Goal: Information Seeking & Learning: Learn about a topic

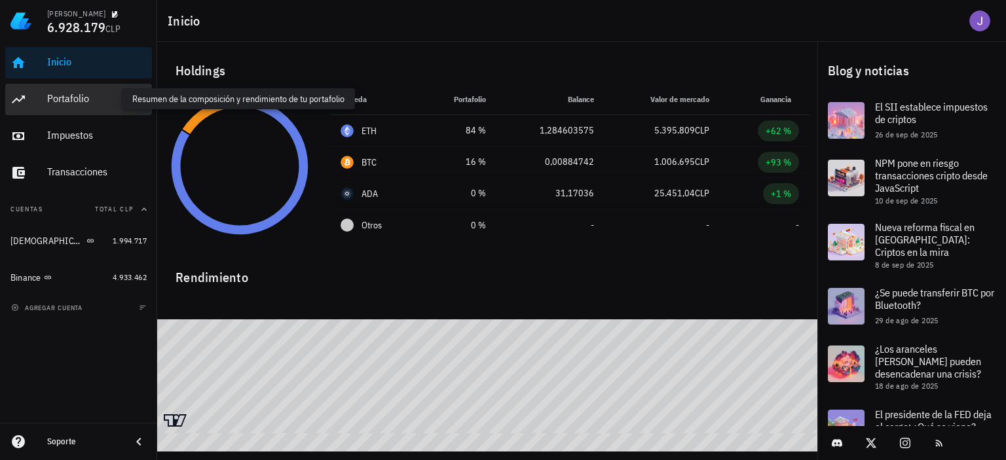
click at [59, 101] on div "Portafolio" at bounding box center [97, 98] width 100 height 12
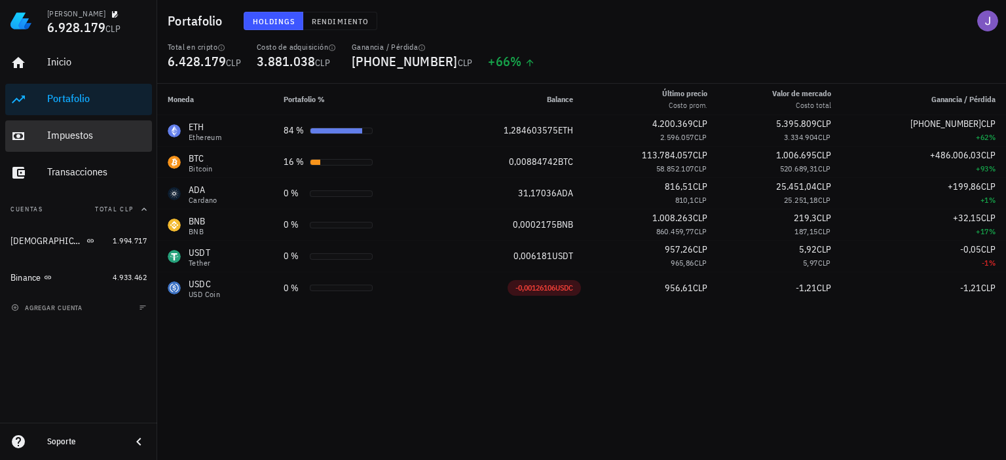
click at [60, 136] on div "Impuestos" at bounding box center [97, 135] width 100 height 12
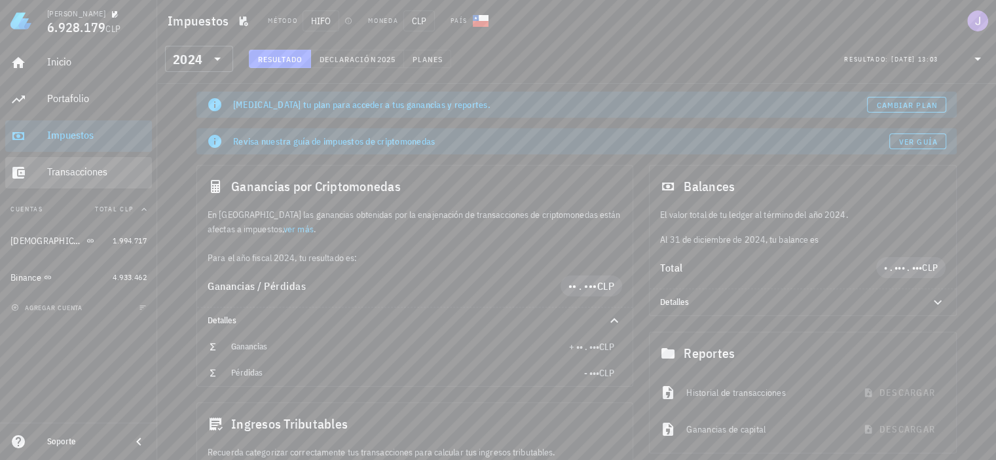
click at [86, 175] on div "Transacciones" at bounding box center [97, 172] width 100 height 12
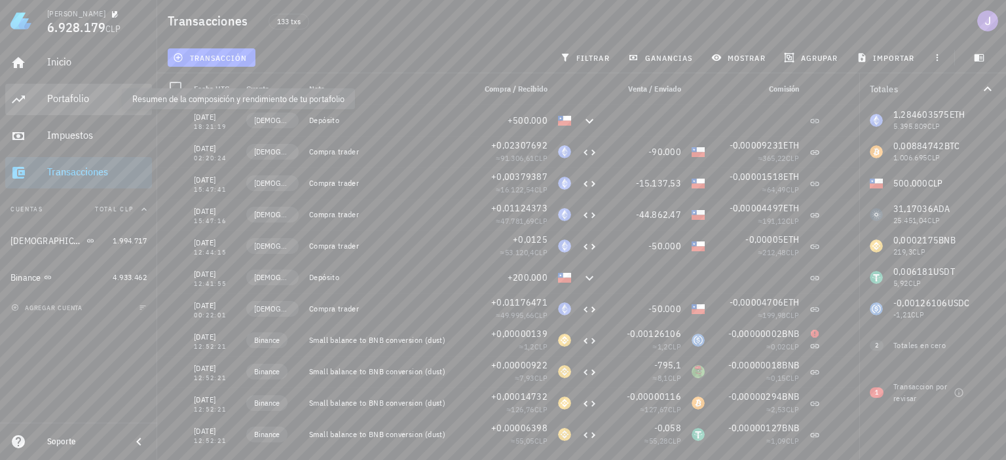
click at [84, 96] on div "Portafolio" at bounding box center [97, 98] width 100 height 12
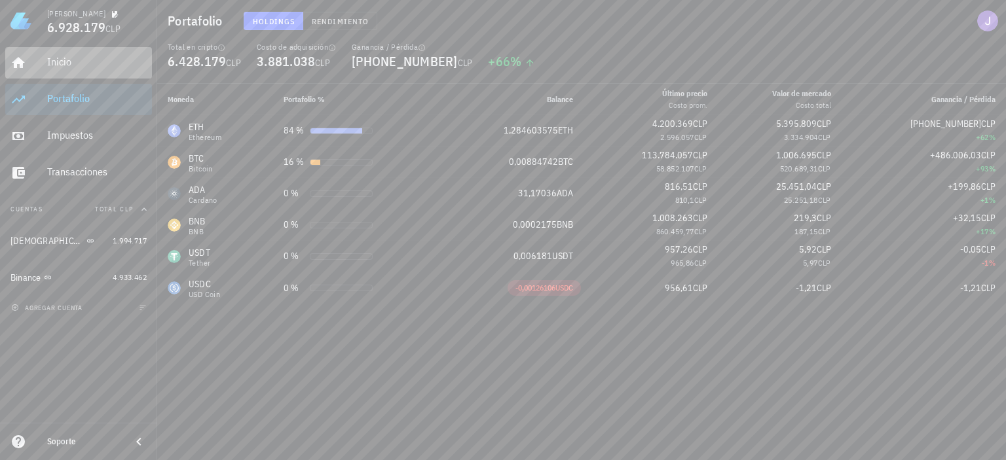
click at [58, 66] on div "Inicio" at bounding box center [97, 62] width 100 height 12
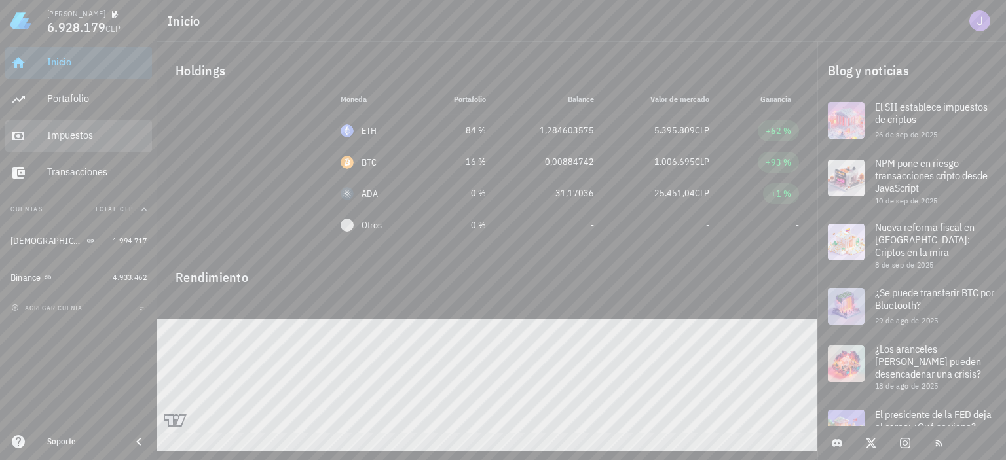
click at [70, 131] on div "Impuestos" at bounding box center [97, 135] width 100 height 12
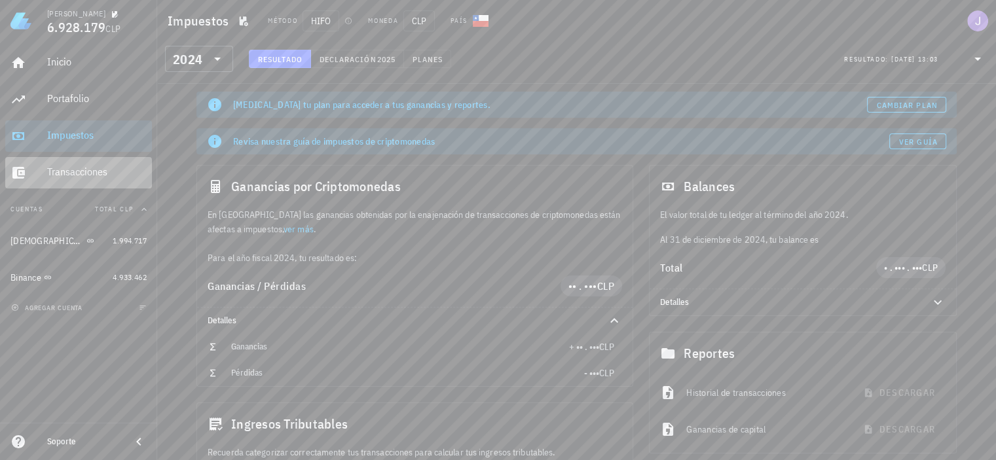
click at [79, 170] on div "Transacciones" at bounding box center [97, 172] width 100 height 12
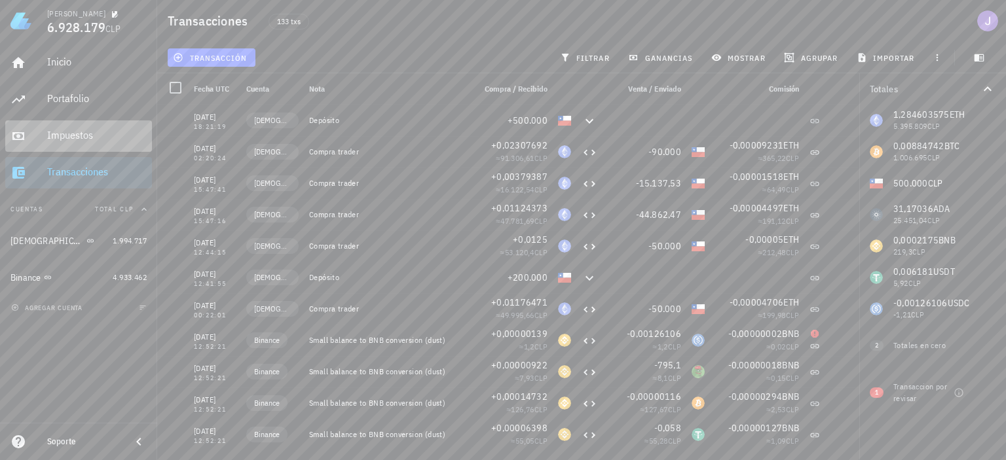
click at [79, 143] on div "Impuestos" at bounding box center [97, 135] width 100 height 29
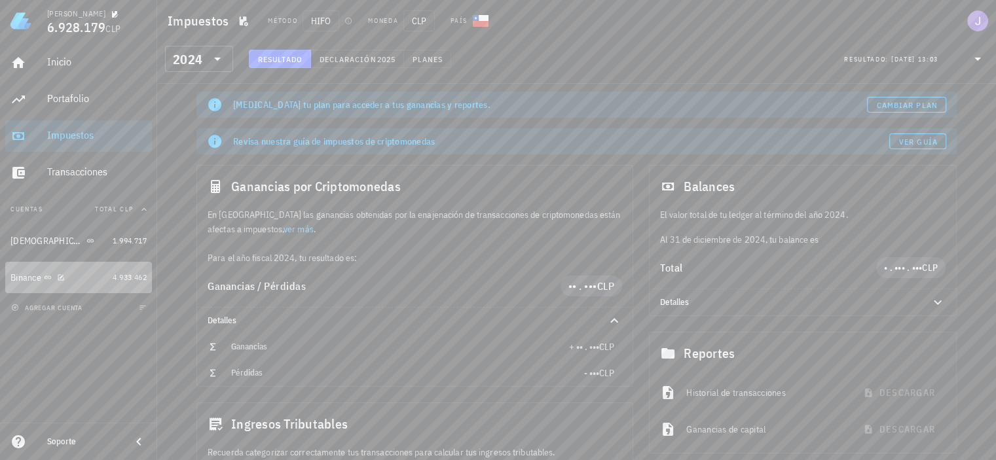
click at [66, 277] on div "Binance" at bounding box center [58, 278] width 97 height 12
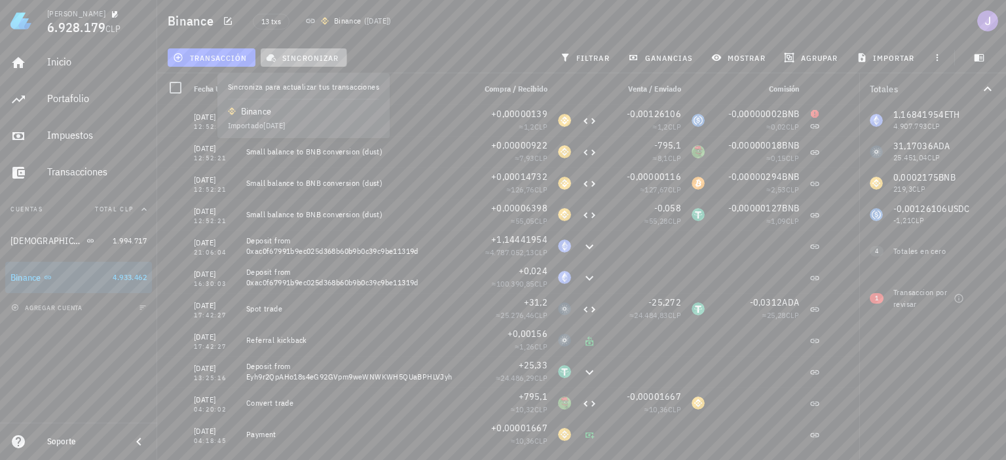
click at [285, 56] on span "sincronizar" at bounding box center [303, 57] width 70 height 10
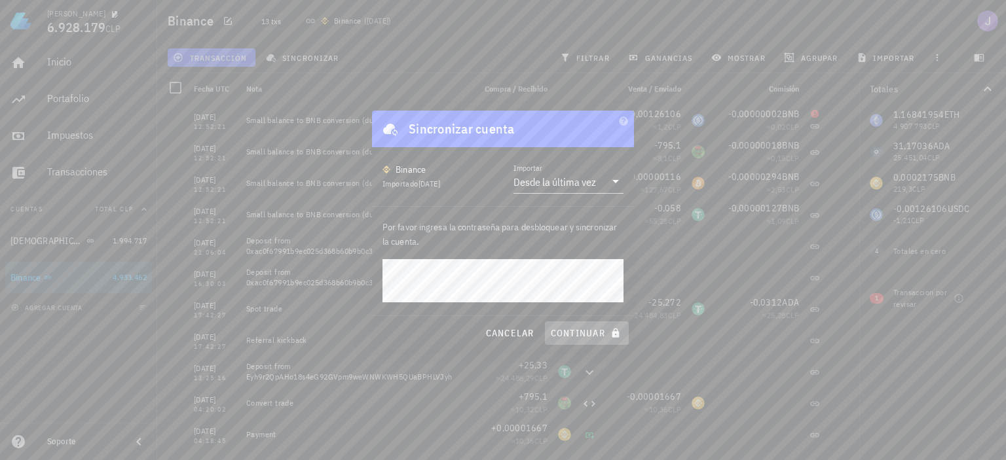
click at [587, 332] on span "continuar" at bounding box center [586, 333] width 73 height 12
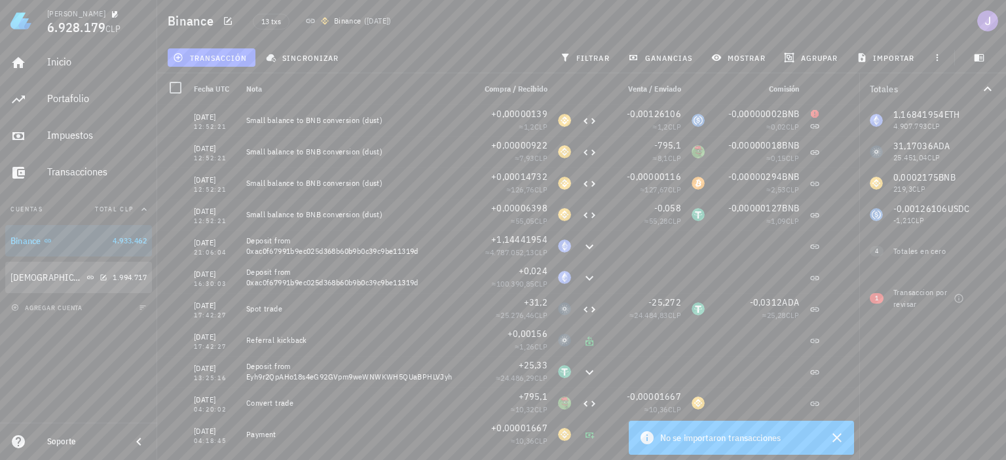
click at [64, 278] on div "Buda" at bounding box center [58, 278] width 97 height 12
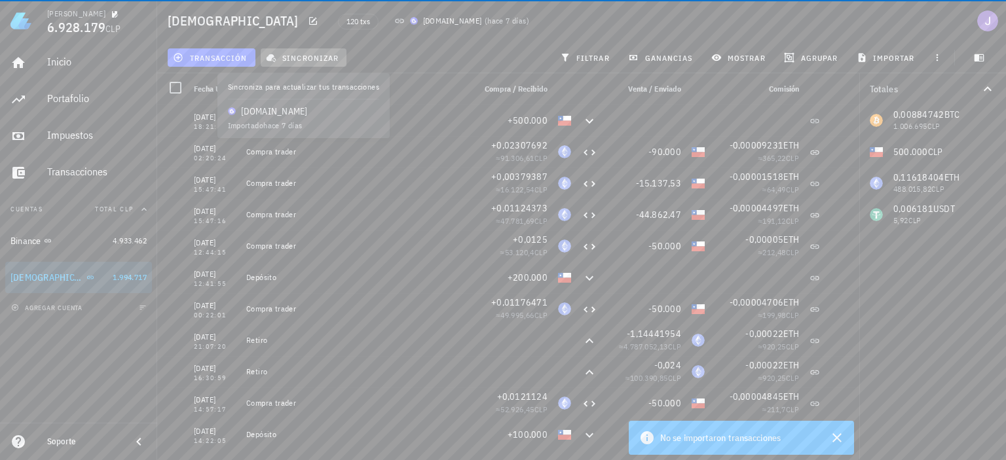
click at [295, 60] on span "sincronizar" at bounding box center [303, 57] width 70 height 10
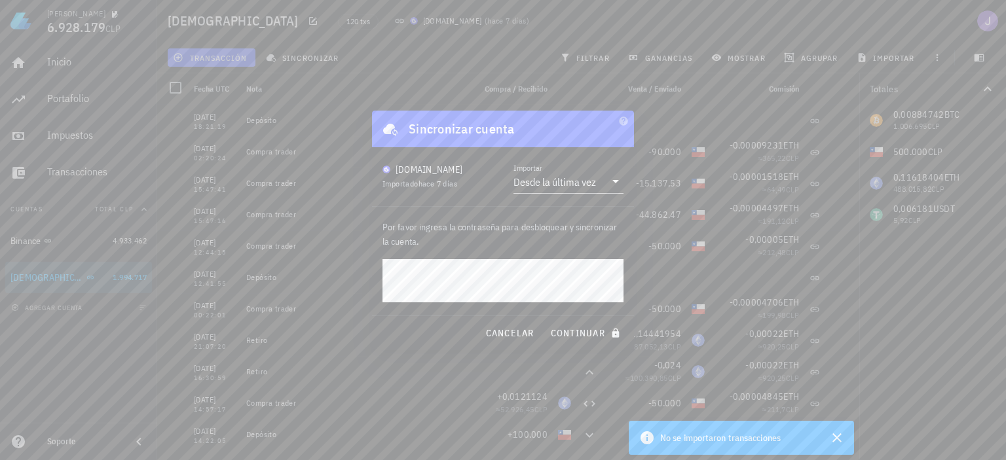
click at [545, 321] on button "continuar" at bounding box center [587, 333] width 84 height 24
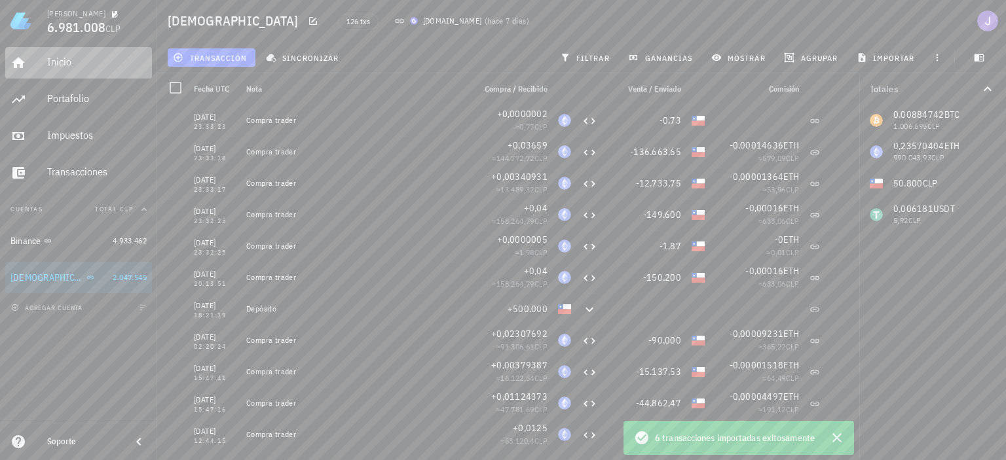
click at [61, 62] on div "Inicio" at bounding box center [97, 62] width 100 height 12
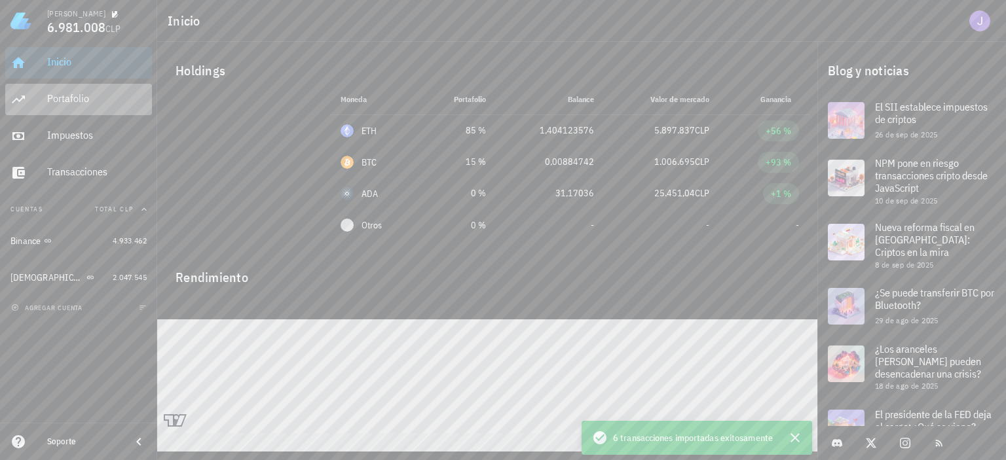
click at [89, 100] on div "Portafolio" at bounding box center [97, 98] width 100 height 12
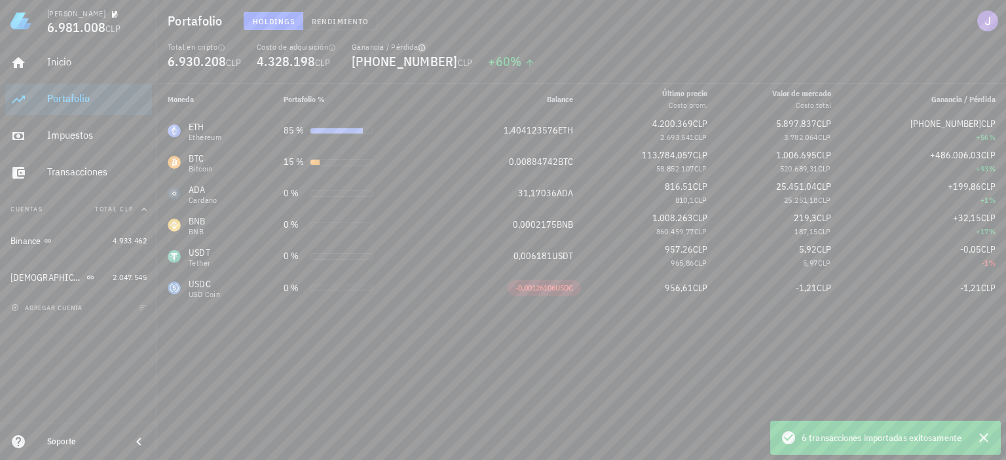
click at [424, 45] on icon "button" at bounding box center [421, 48] width 7 height 7
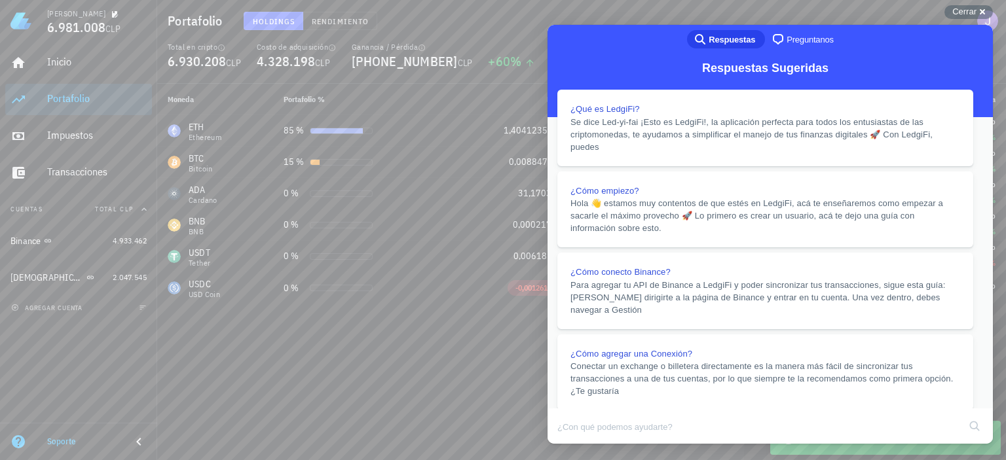
scroll to position [128, 0]
click at [572, 445] on button "Close" at bounding box center [560, 453] width 24 height 17
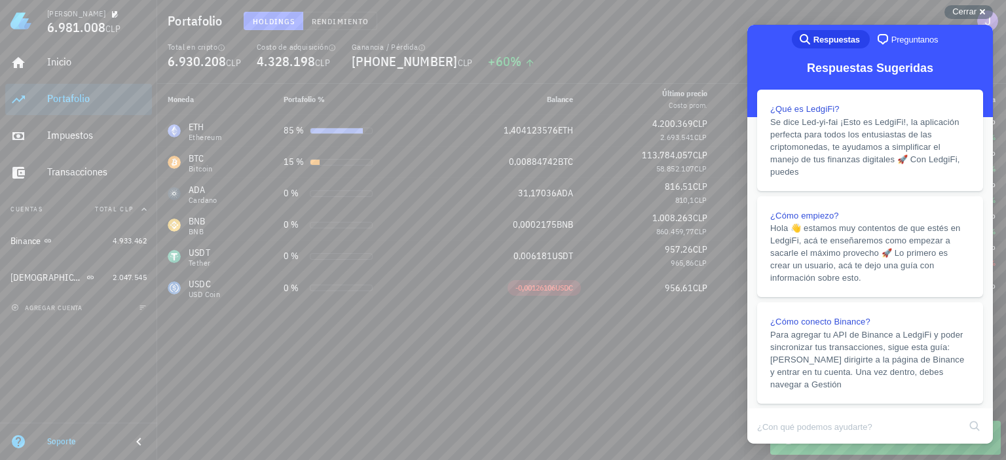
click at [581, 378] on div "Moneda Portafolio % Balance Último precio Costo prom. Valor de mercado Costo to…" at bounding box center [581, 272] width 848 height 376
click at [973, 7] on span "Cerrar" at bounding box center [964, 12] width 24 height 10
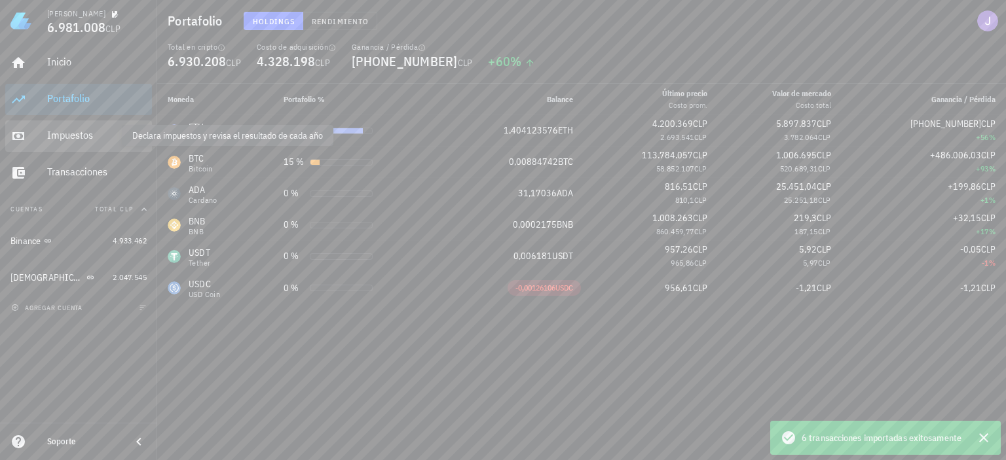
click at [75, 139] on div "Impuestos" at bounding box center [97, 135] width 100 height 12
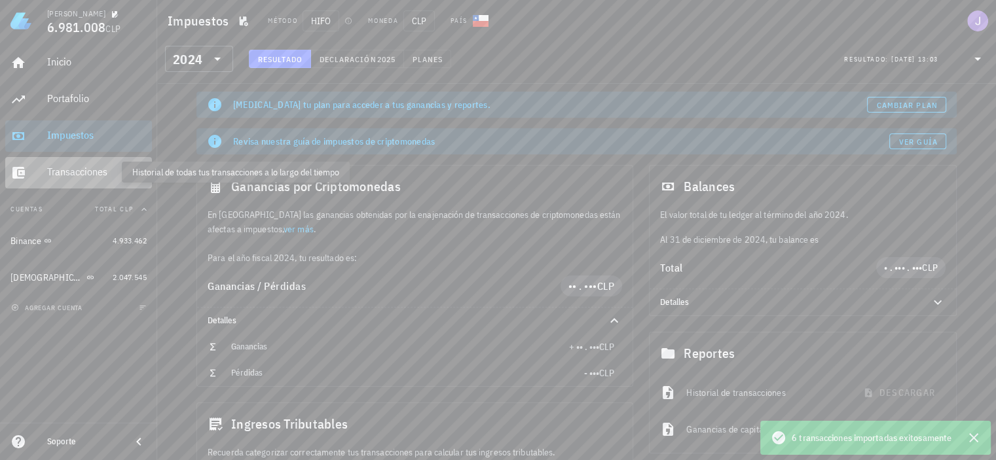
click at [77, 177] on div "Transacciones" at bounding box center [97, 172] width 100 height 12
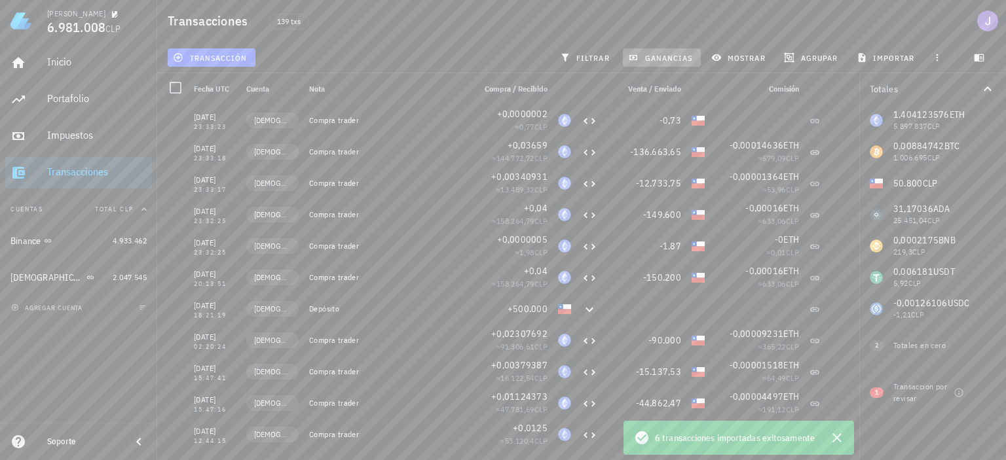
click at [653, 52] on button "ganancias" at bounding box center [662, 57] width 78 height 18
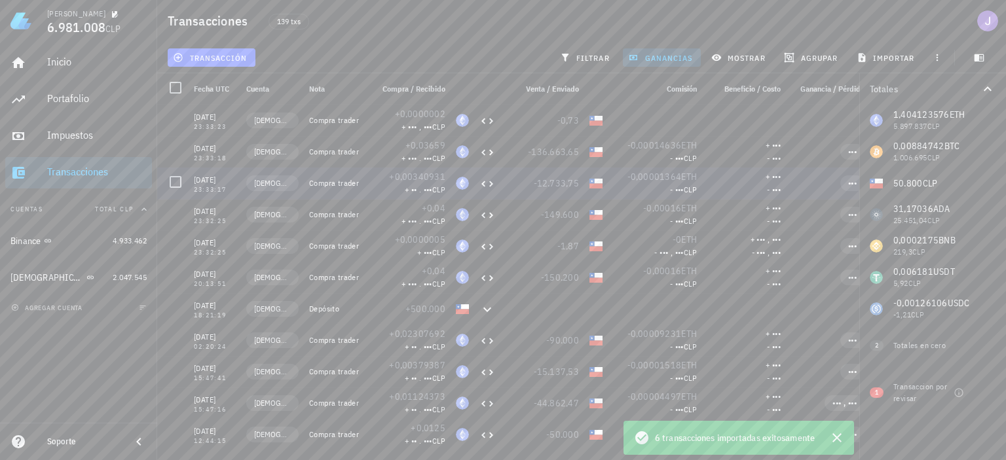
scroll to position [0, 1]
click at [668, 57] on span "ganancias" at bounding box center [661, 57] width 62 height 10
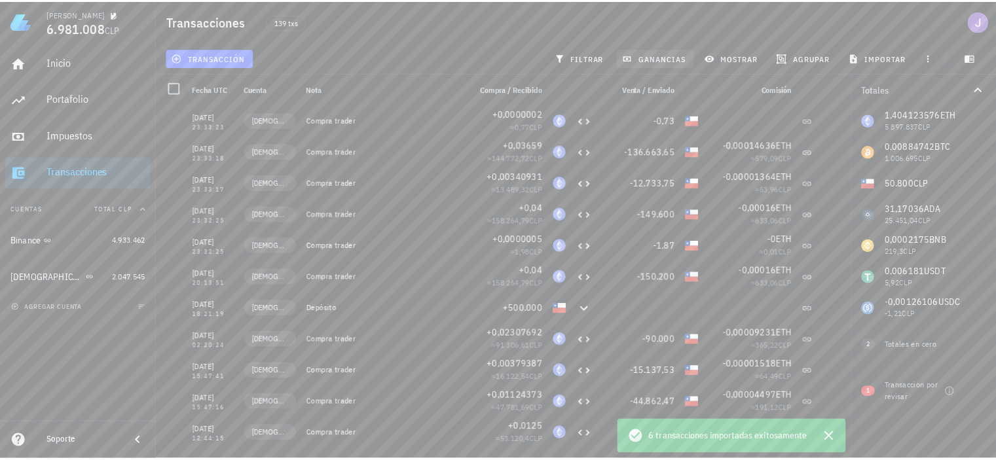
scroll to position [0, 0]
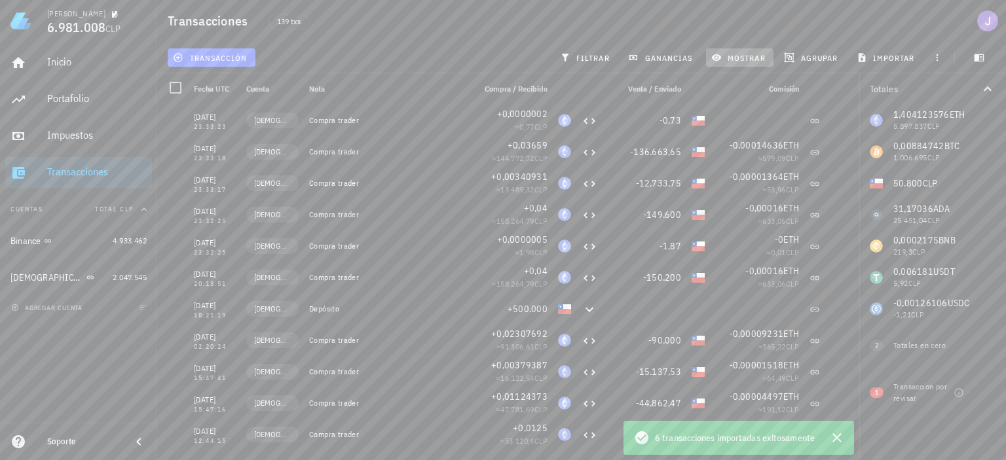
click at [733, 60] on span "mostrar" at bounding box center [740, 57] width 52 height 10
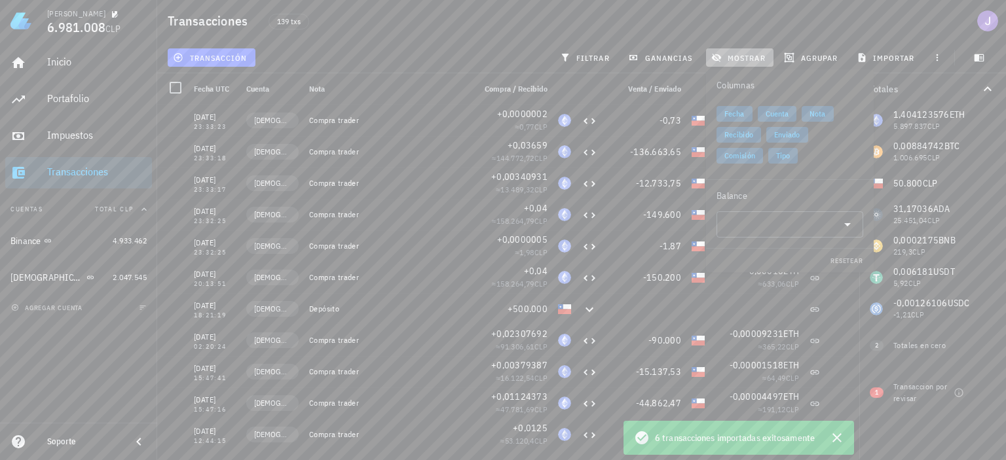
click at [733, 60] on span "mostrar" at bounding box center [740, 57] width 52 height 10
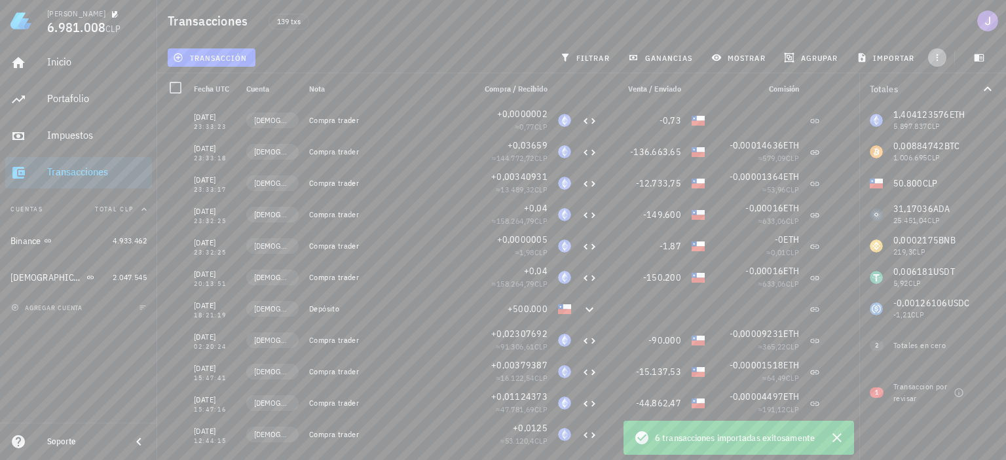
click at [935, 58] on icon "button" at bounding box center [937, 57] width 10 height 10
click at [983, 54] on icon "button" at bounding box center [978, 57] width 10 height 10
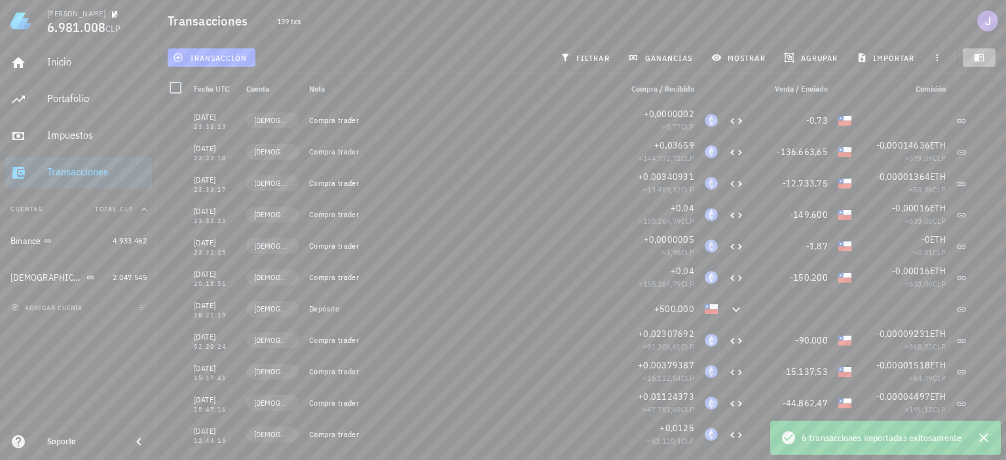
click at [983, 54] on icon "button" at bounding box center [978, 57] width 10 height 10
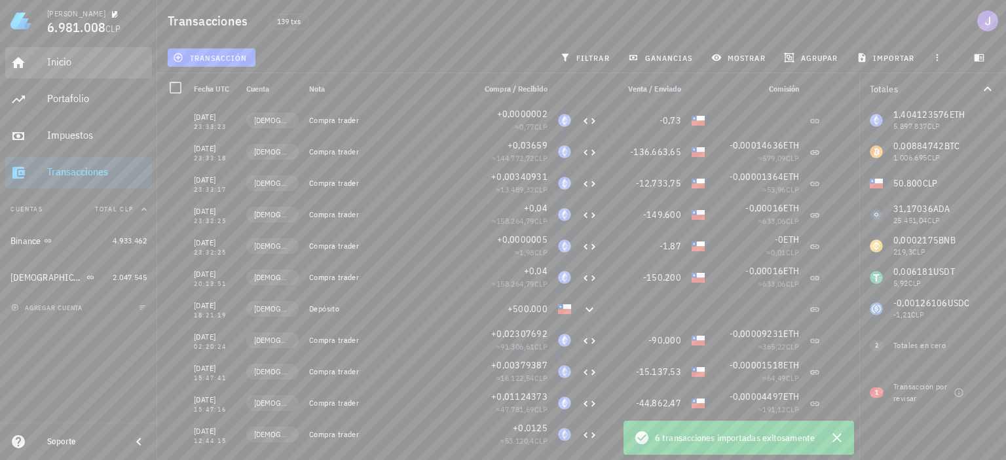
click at [71, 69] on div "Inicio" at bounding box center [97, 62] width 100 height 29
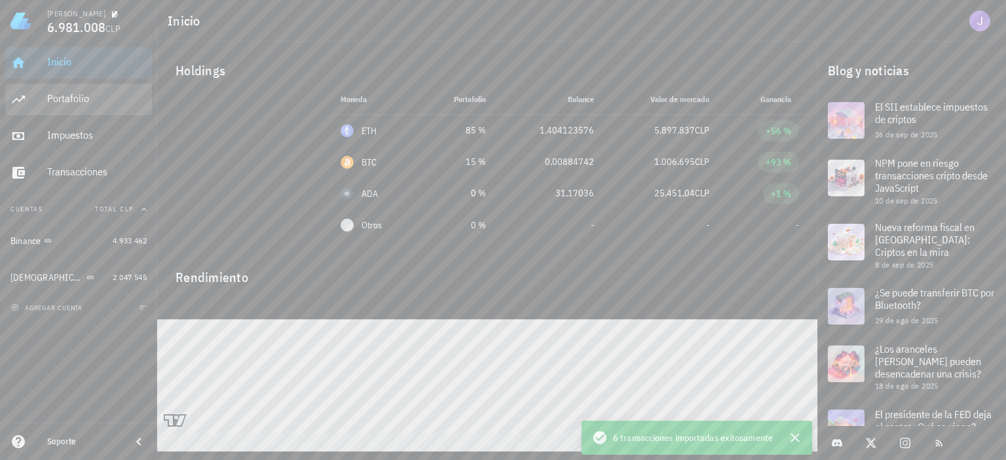
click at [50, 91] on div "Portafolio" at bounding box center [97, 98] width 100 height 29
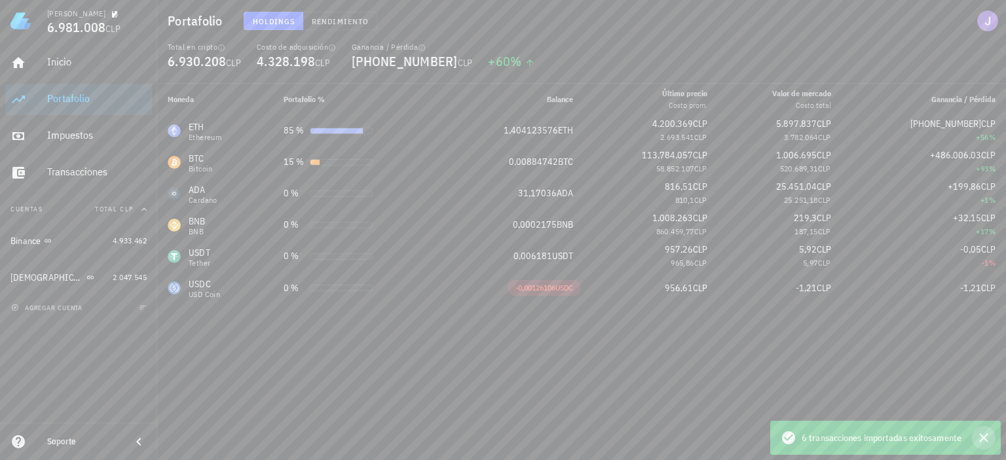
click at [983, 439] on icon "button" at bounding box center [983, 438] width 16 height 16
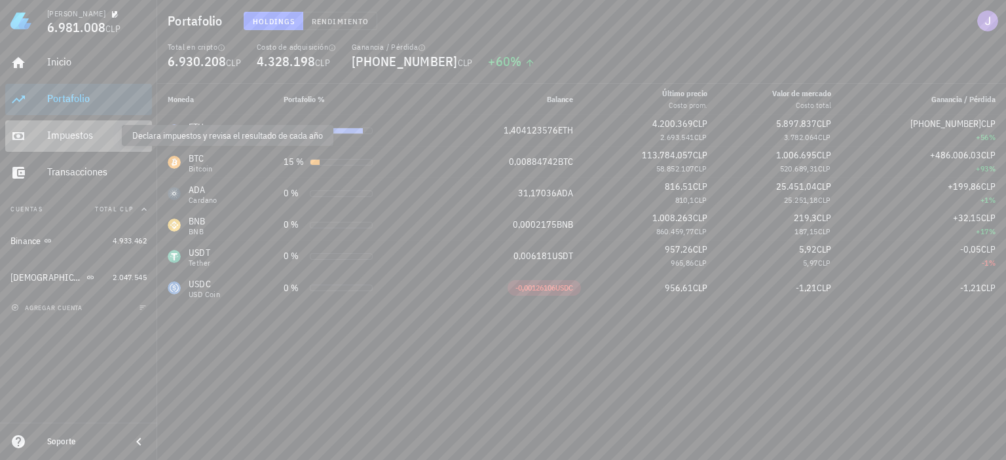
click at [65, 137] on div "Impuestos" at bounding box center [97, 135] width 100 height 12
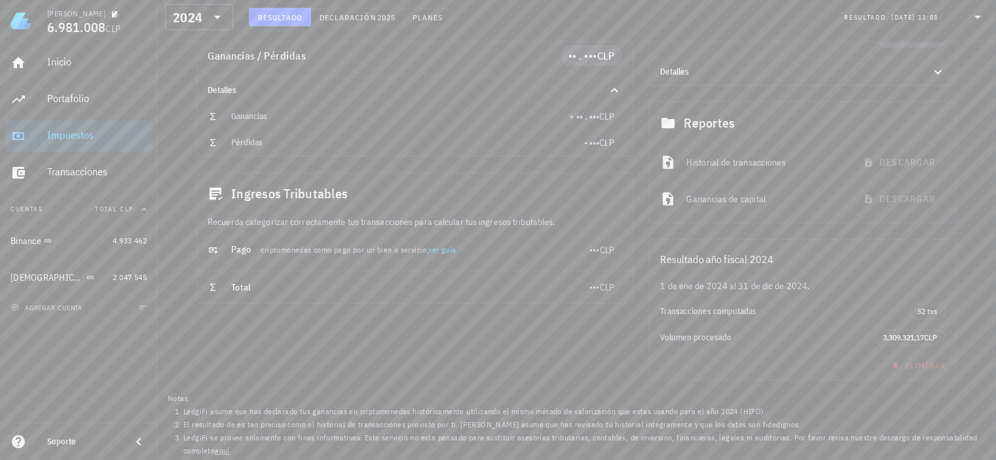
scroll to position [34, 0]
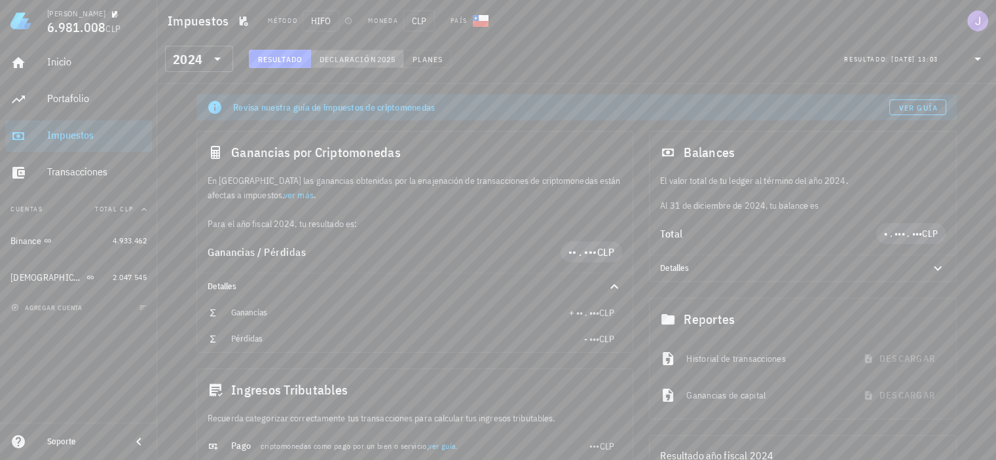
click at [369, 58] on span "Declaración" at bounding box center [348, 59] width 58 height 10
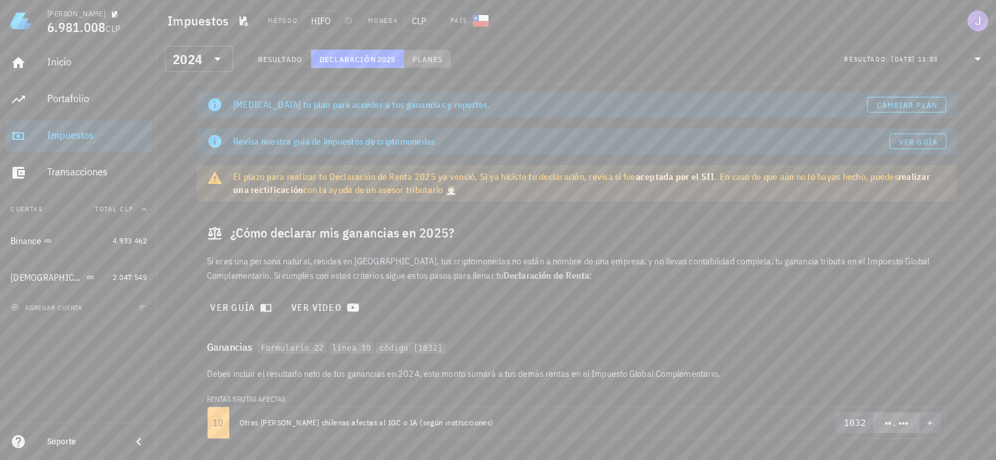
click at [433, 57] on span "Planes" at bounding box center [427, 59] width 31 height 10
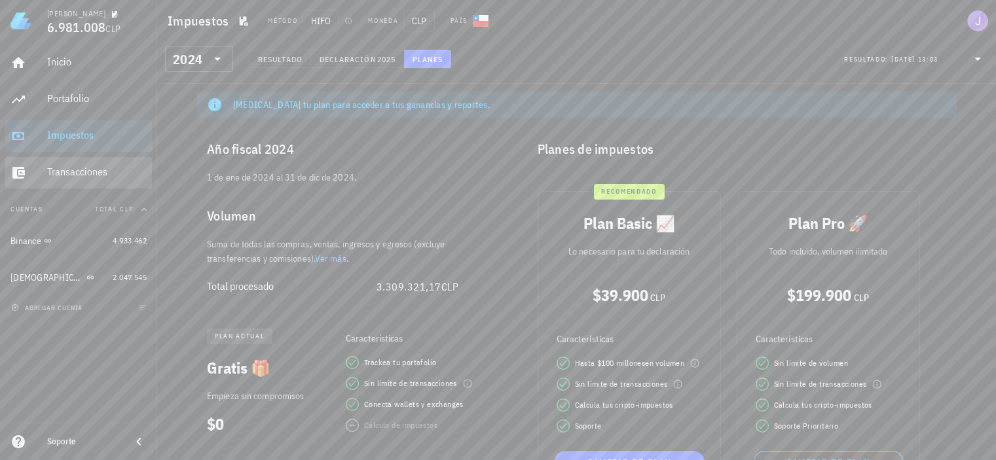
click at [86, 177] on div "Transacciones" at bounding box center [97, 172] width 100 height 12
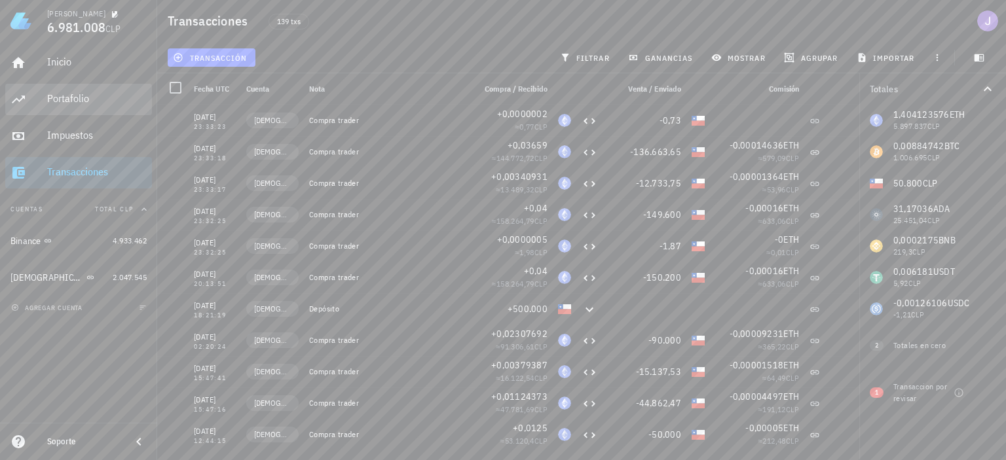
click at [81, 107] on div "Portafolio" at bounding box center [97, 98] width 100 height 29
